Goal: Task Accomplishment & Management: Use online tool/utility

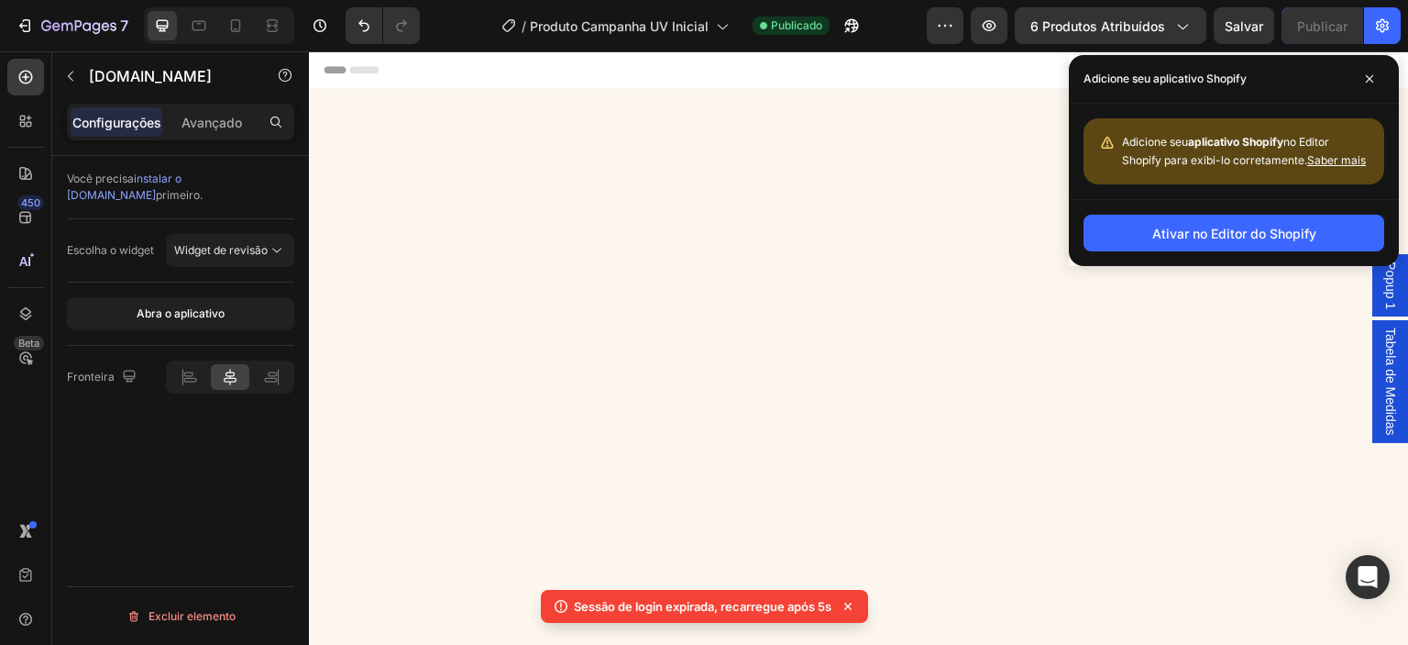
scroll to position [1898, 0]
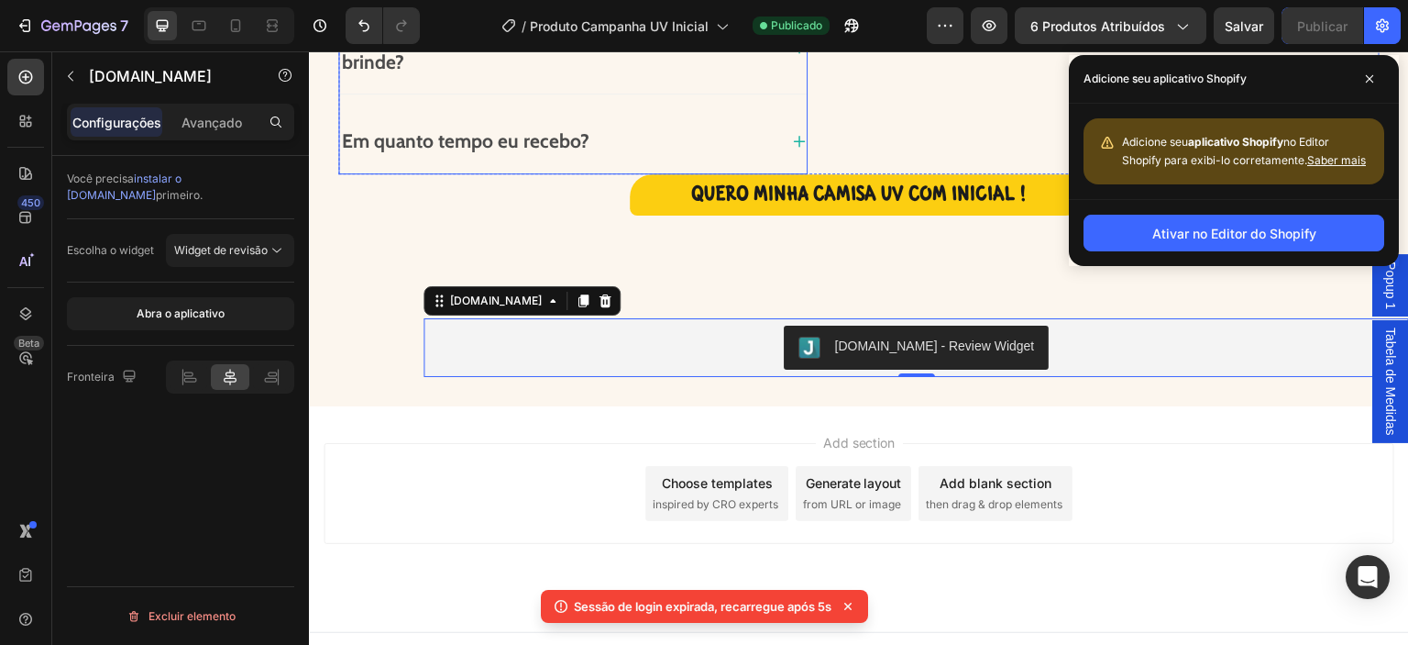
drag, startPoint x: 309, startPoint y: 51, endPoint x: 930, endPoint y: 98, distance: 622.4
click at [745, 160] on div "Em quanto tempo eu recebo?" at bounding box center [573, 141] width 468 height 65
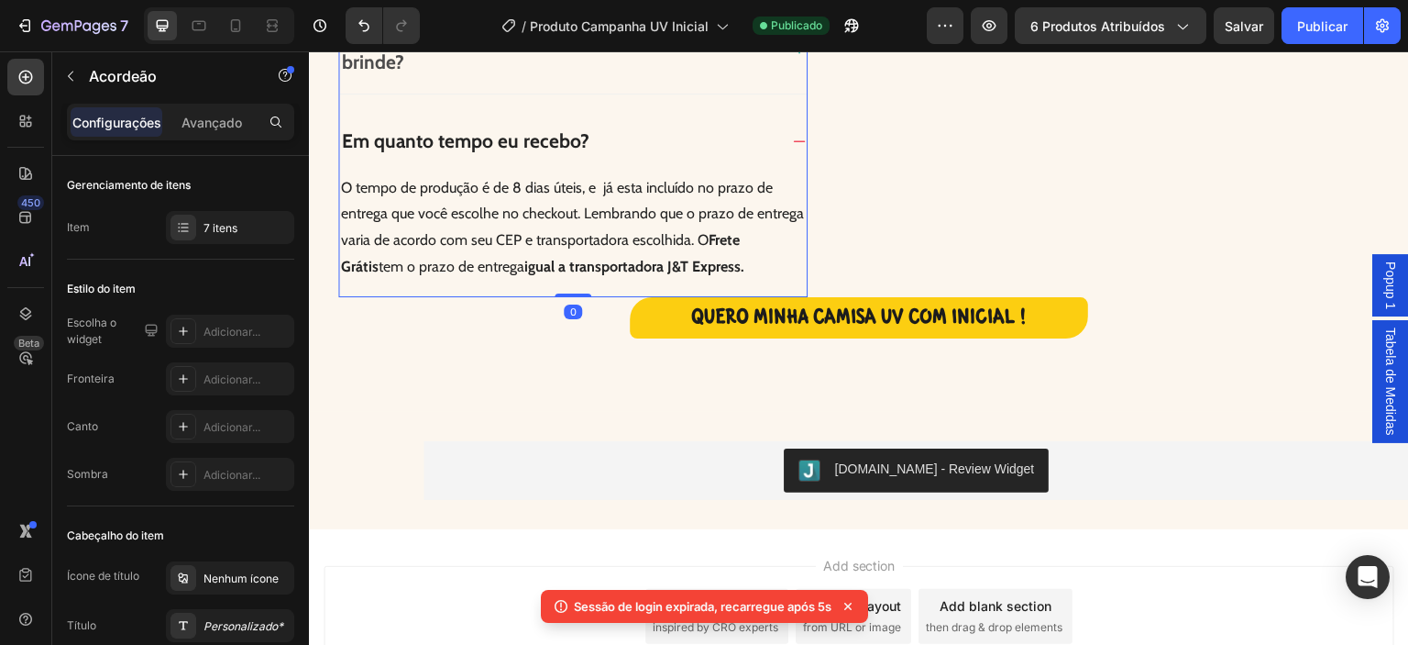
scroll to position [1801, 0]
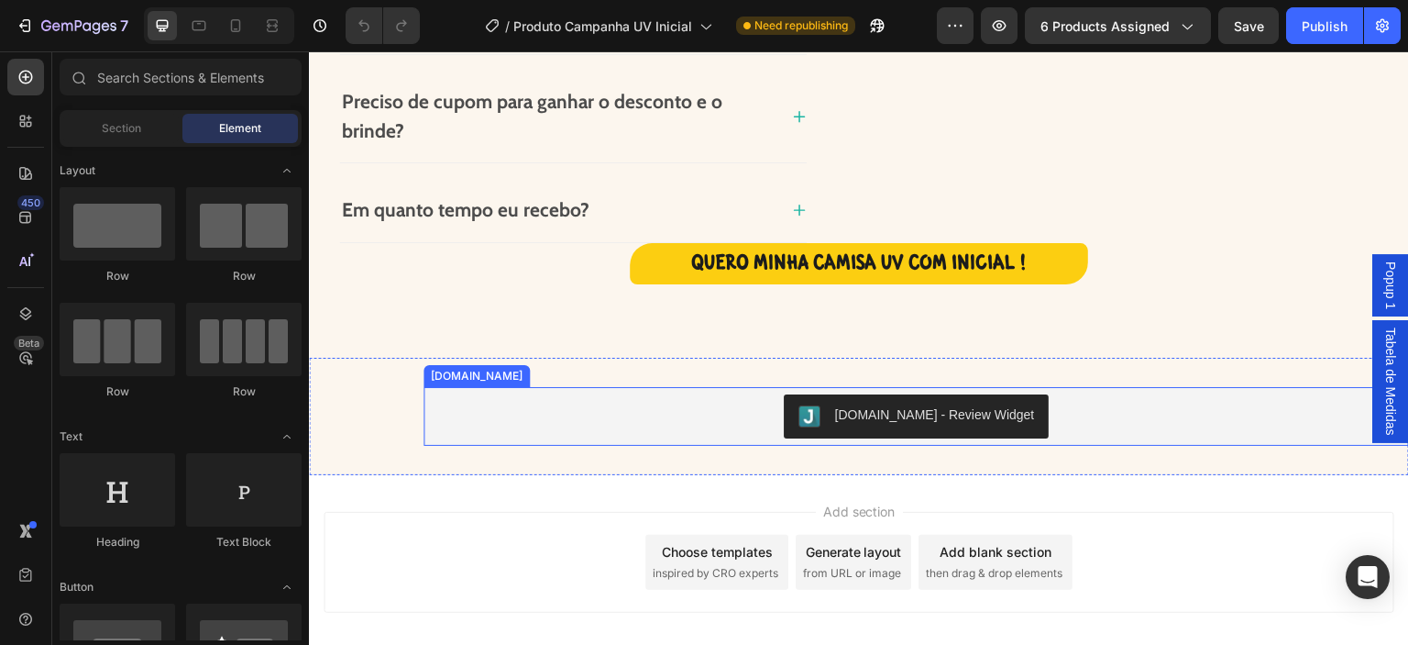
scroll to position [1918, 0]
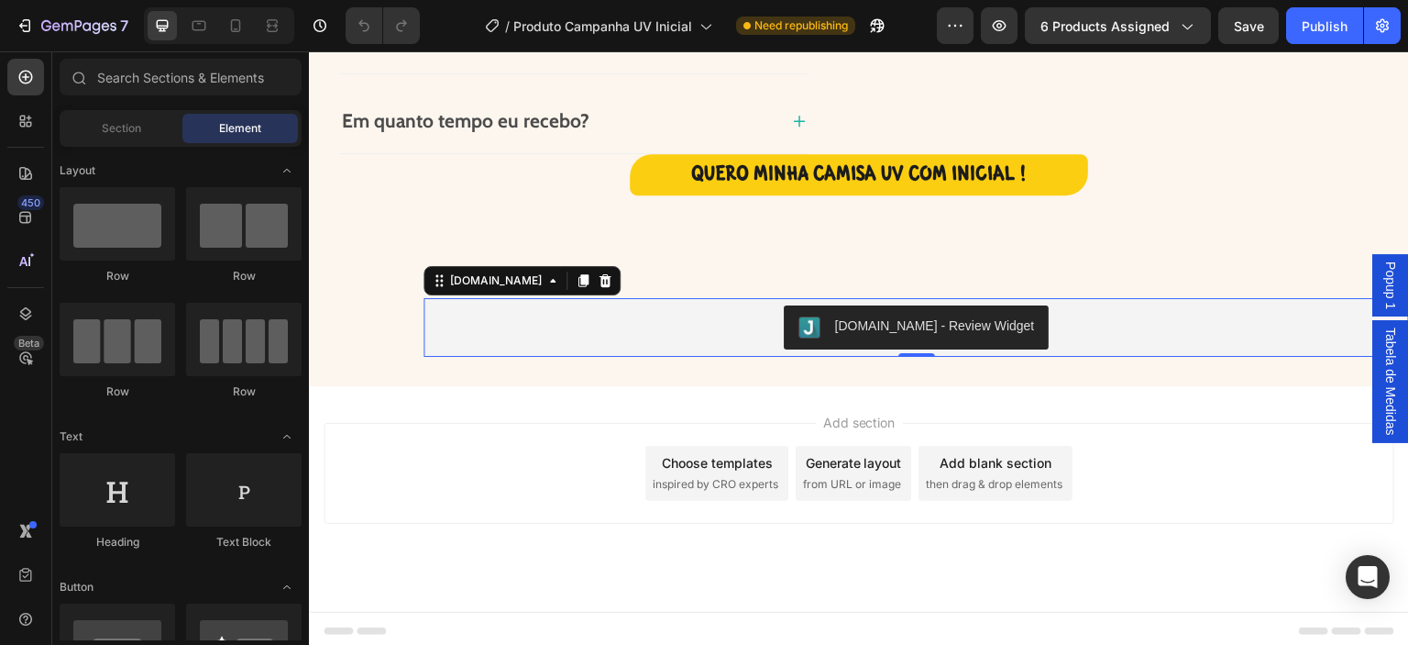
click at [1051, 330] on div "[DOMAIN_NAME] - Review Widget" at bounding box center [916, 327] width 971 height 44
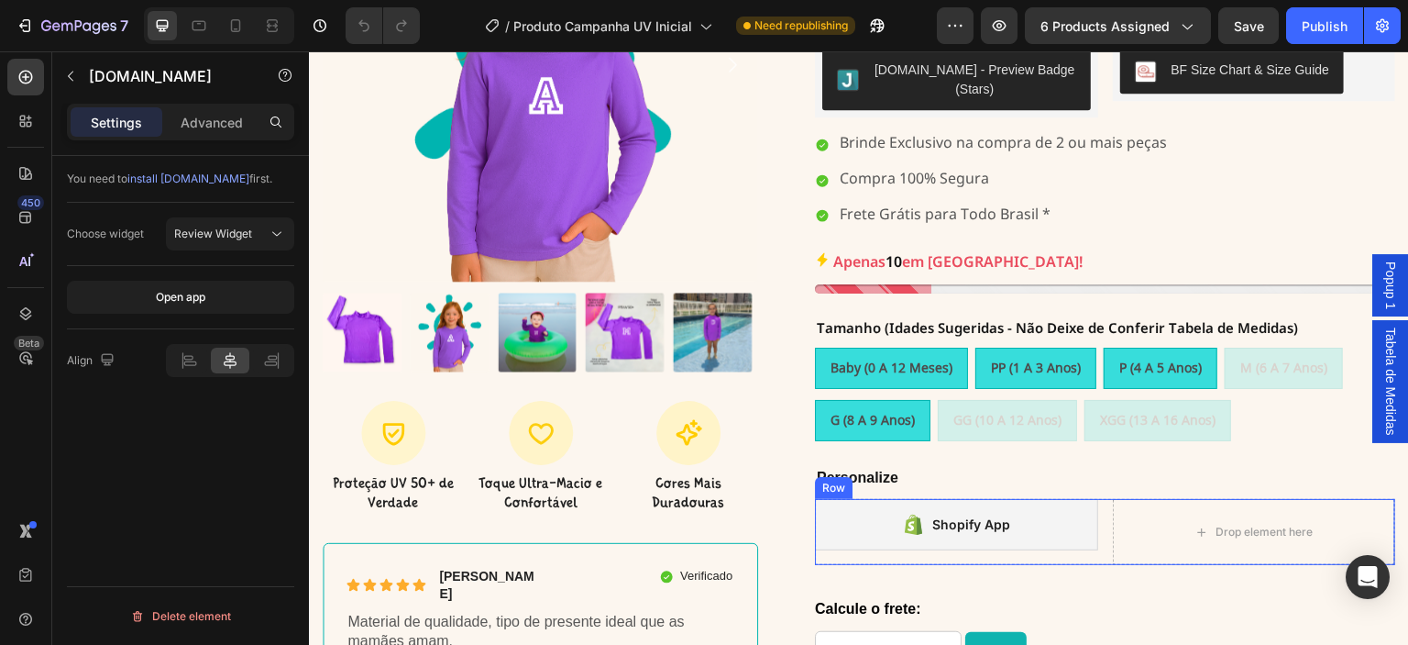
scroll to position [328, 0]
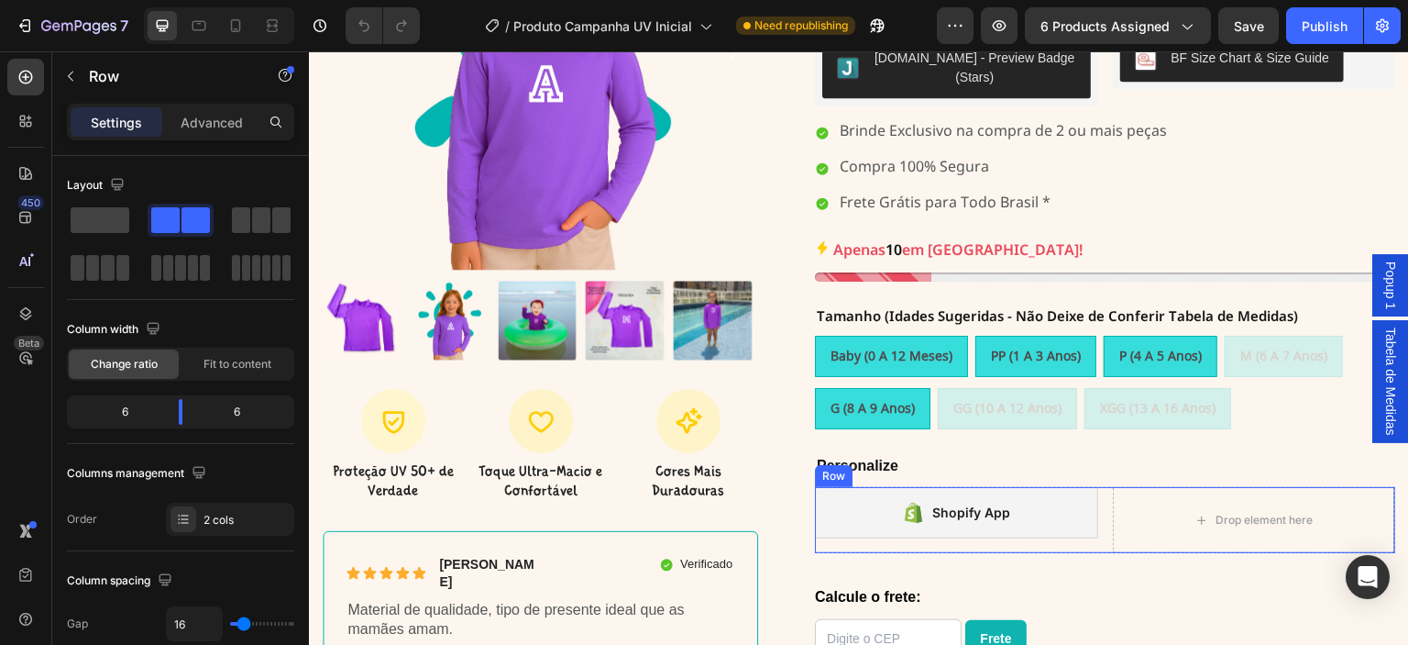
click at [950, 522] on div "Shopify App Shopify App" at bounding box center [956, 520] width 283 height 66
drag, startPoint x: 1092, startPoint y: 530, endPoint x: 1092, endPoint y: 514, distance: 15.6
click at [1092, 514] on div "Shopify App Shopify App Drop element here Row 0" at bounding box center [1105, 520] width 580 height 66
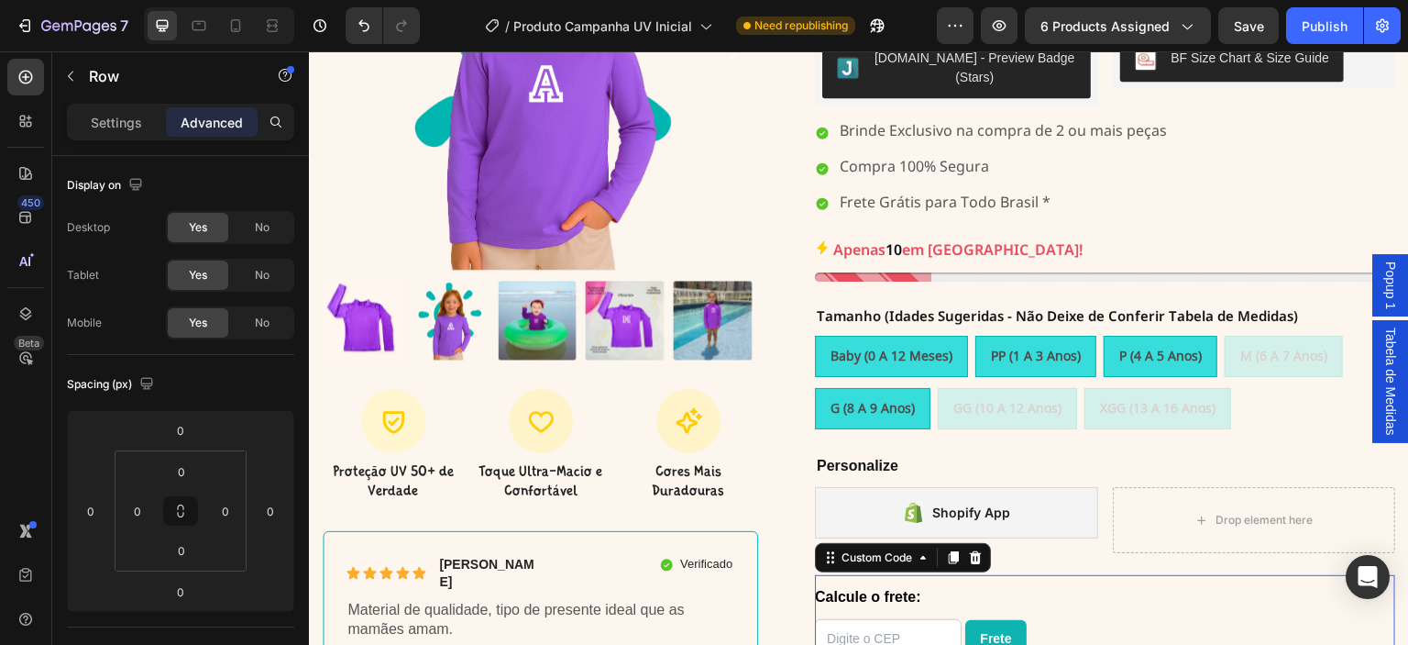
click at [970, 575] on div "Calcule o frete: [GEOGRAPHIC_DATA] Custom Code 24" at bounding box center [1105, 624] width 580 height 98
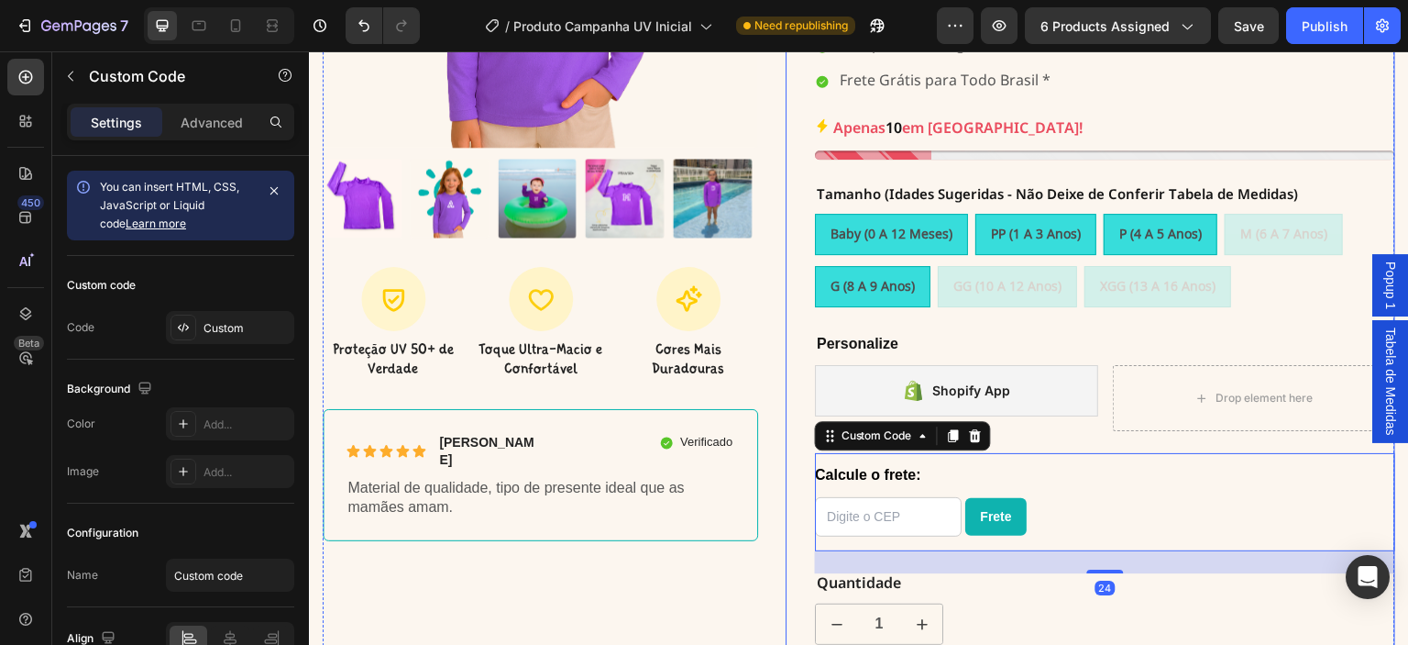
scroll to position [451, 0]
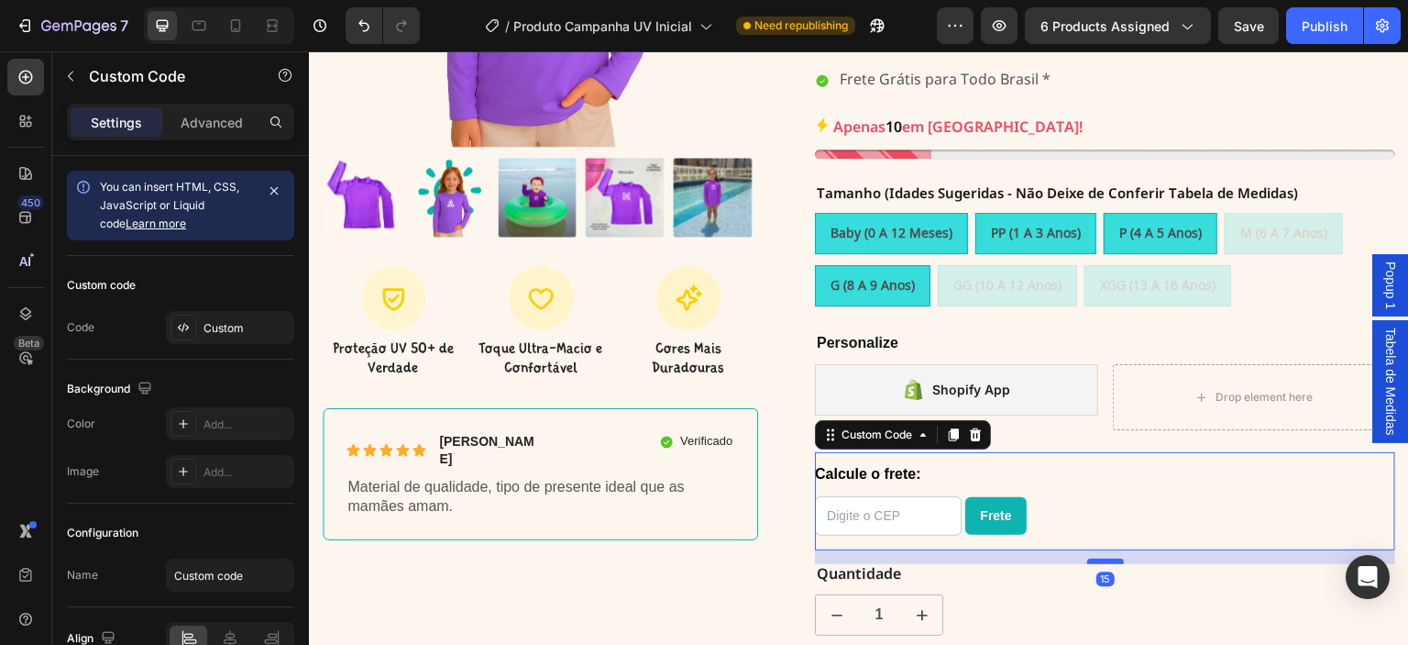
click at [1094, 558] on div at bounding box center [1105, 561] width 37 height 6
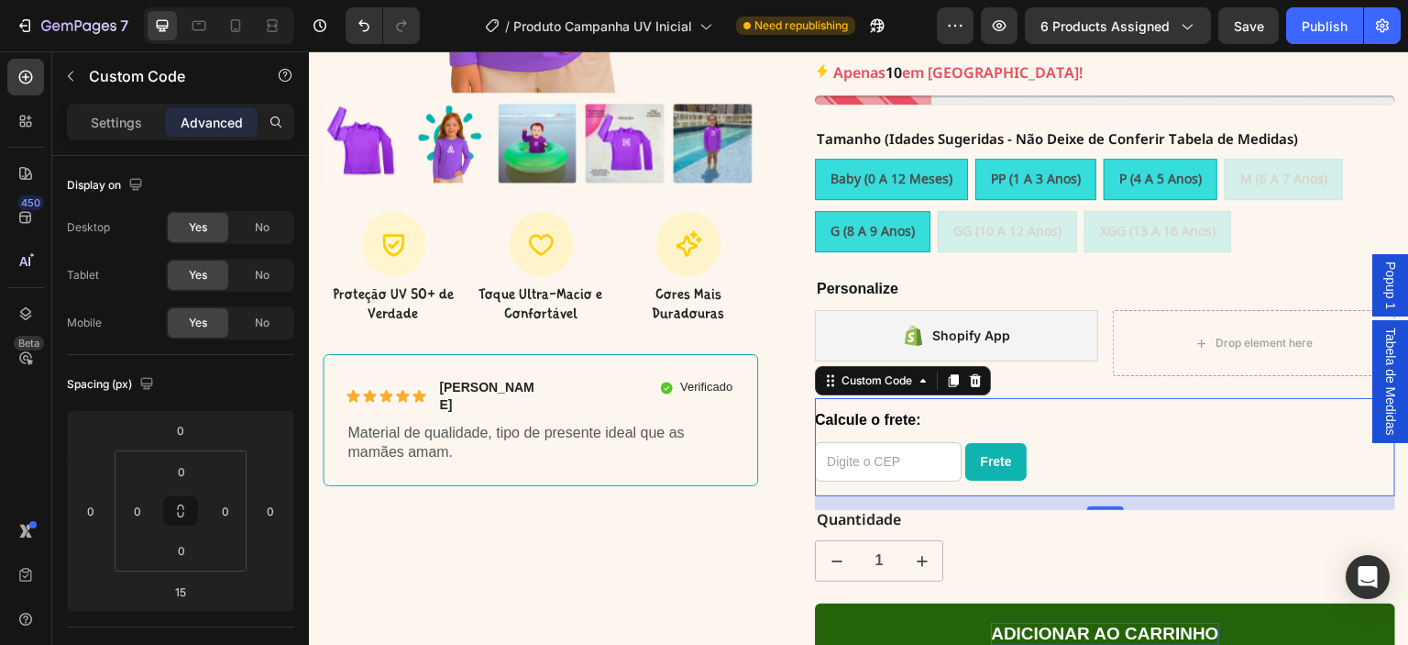
scroll to position [512, 0]
